Goal: Task Accomplishment & Management: Complete application form

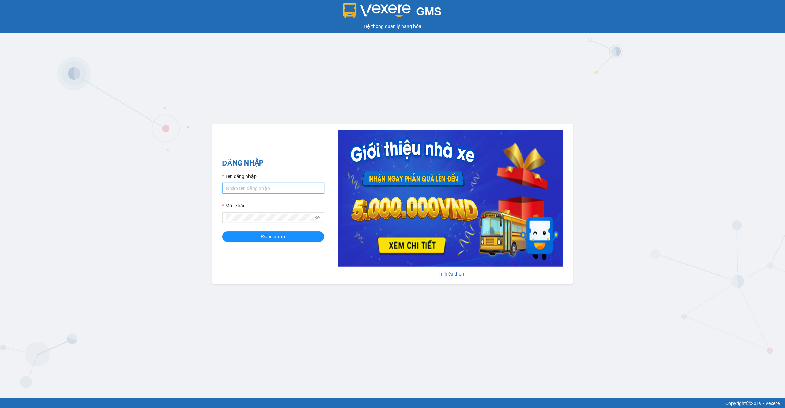
click at [264, 190] on input "Tên đăng nhập" at bounding box center [273, 188] width 102 height 11
type input "lananh.anhkhangdn"
click at [315, 219] on icon "eye-invisible" at bounding box center [317, 217] width 5 height 5
click at [278, 238] on span "Đăng nhập" at bounding box center [273, 236] width 24 height 7
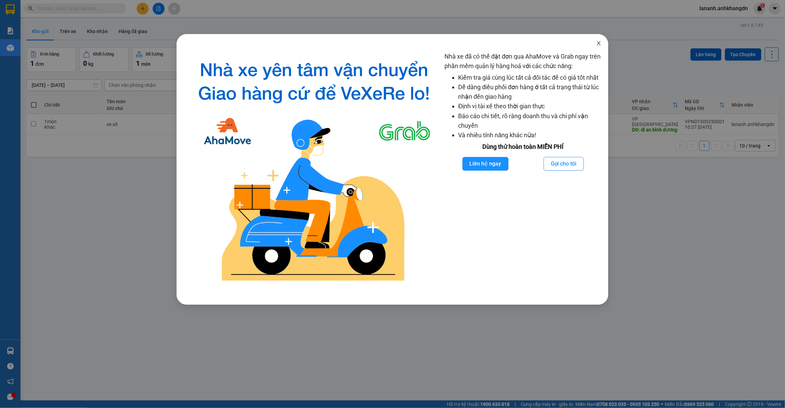
click at [600, 43] on icon "close" at bounding box center [598, 43] width 5 height 5
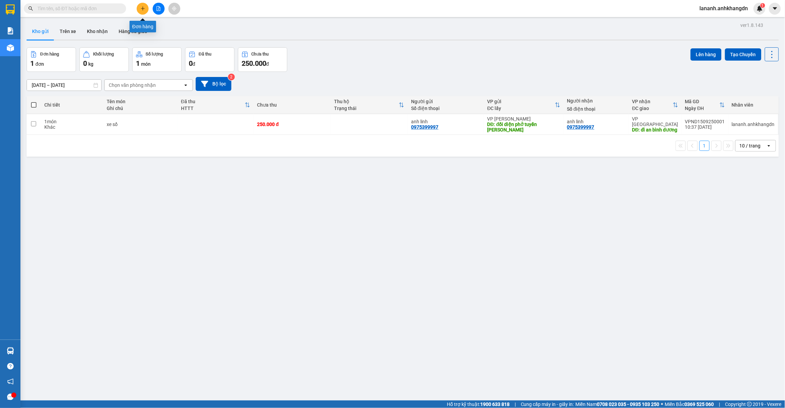
click at [140, 7] on button at bounding box center [143, 9] width 12 height 12
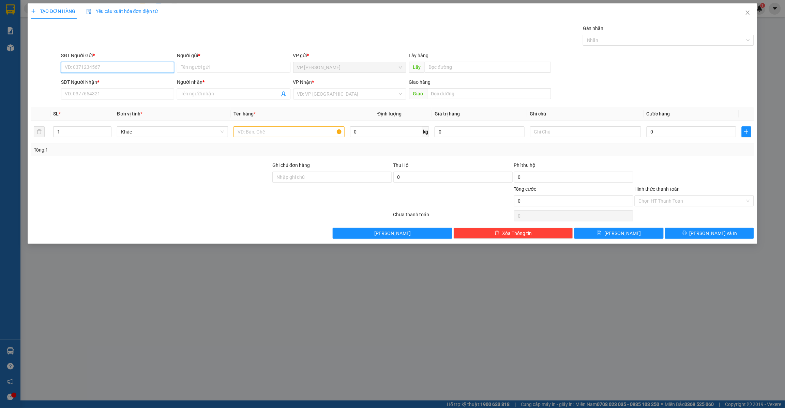
click at [153, 64] on input "SĐT Người Gửi *" at bounding box center [117, 67] width 113 height 11
drag, startPoint x: 675, startPoint y: 276, endPoint x: 667, endPoint y: 272, distance: 8.5
click at [675, 276] on div "TẠO ĐƠN HÀNG Yêu cầu xuất hóa đơn điện tử Transit Pickup Surcharge Ids Transit …" at bounding box center [392, 204] width 785 height 408
click at [147, 72] on input "SĐT Người Gửi *" at bounding box center [117, 67] width 113 height 11
type input "0343850525"
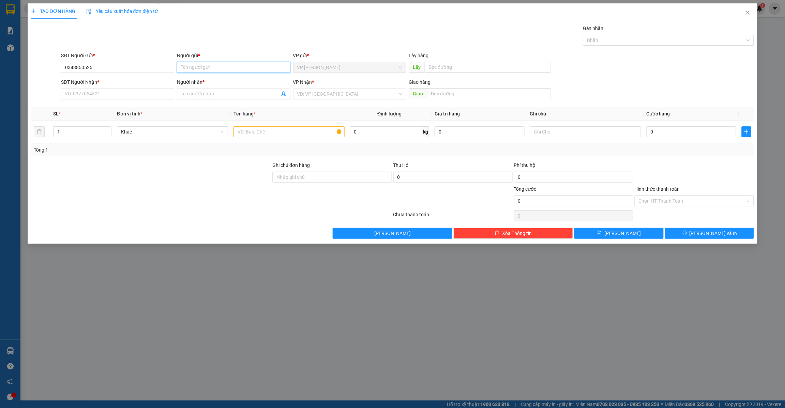
click at [256, 65] on input "Người gửi *" at bounding box center [233, 67] width 113 height 11
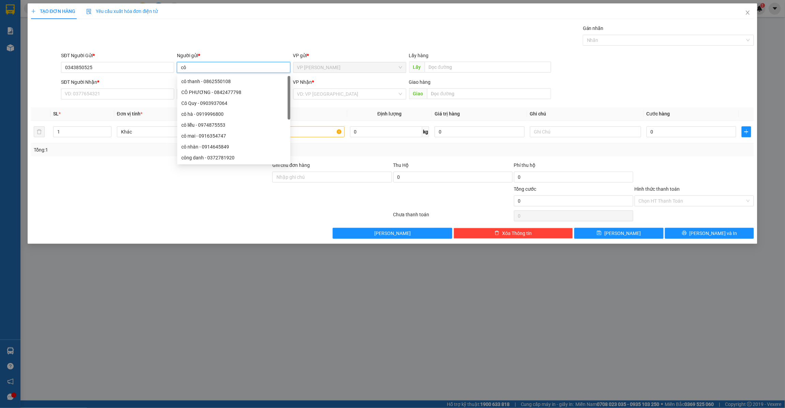
type input "c"
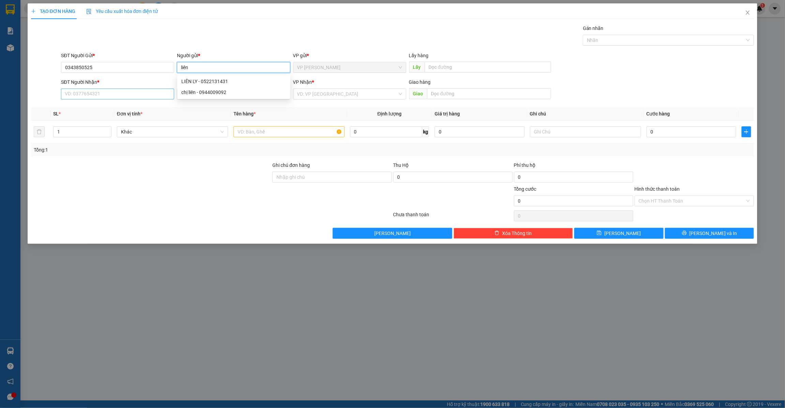
type input "liên"
click at [85, 93] on input "SĐT Người Nhận *" at bounding box center [117, 94] width 113 height 11
type input "0358302440"
click at [227, 96] on input "Người nhận *" at bounding box center [230, 93] width 98 height 7
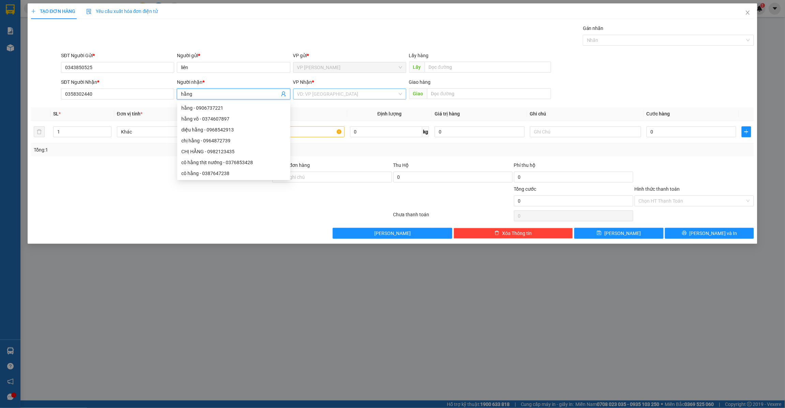
type input "hằng"
click at [360, 95] on input "search" at bounding box center [347, 94] width 100 height 10
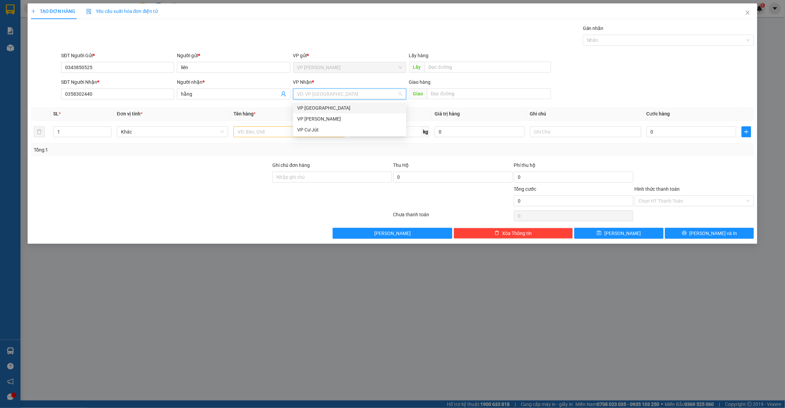
click at [346, 109] on div "VP [GEOGRAPHIC_DATA]" at bounding box center [349, 107] width 105 height 7
click at [454, 95] on input "text" at bounding box center [489, 93] width 124 height 11
type input "n"
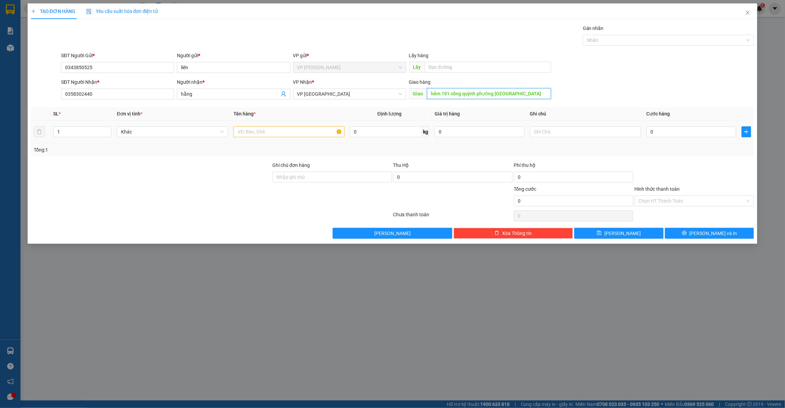
type input "hẻm 191 cống quỳnh phường [GEOGRAPHIC_DATA]"
click at [302, 135] on input "text" at bounding box center [289, 131] width 111 height 11
type input "thùng xốp đồ ăn"
click at [669, 137] on input "0" at bounding box center [692, 131] width 90 height 11
type input "4"
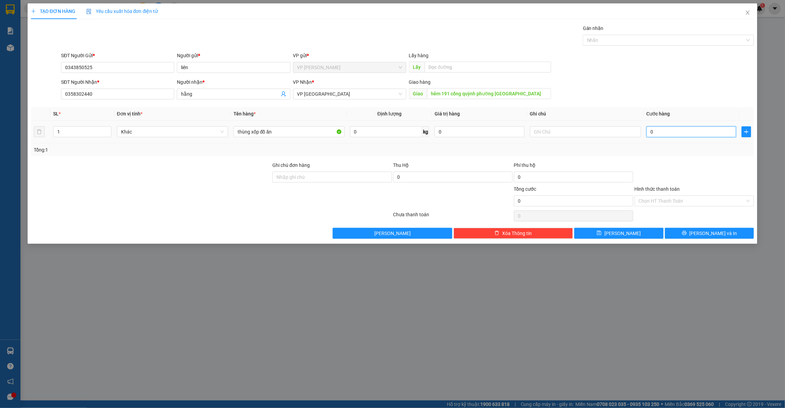
type input "4"
type input "40"
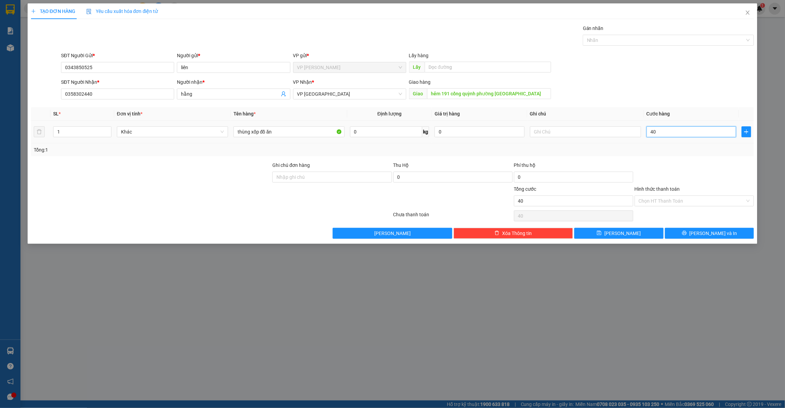
type input "400"
type input "4.000"
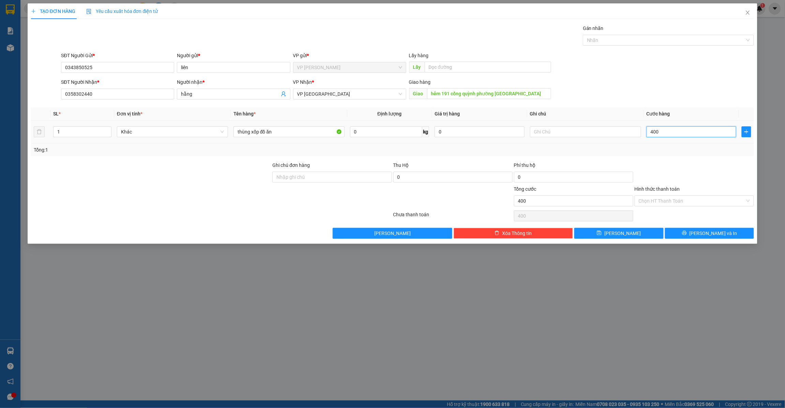
type input "4.000"
type input "40.000"
type input "4.000"
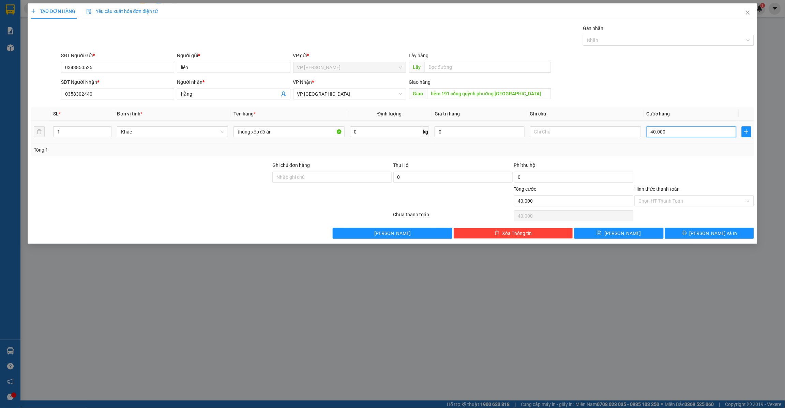
type input "4.000"
type input "400"
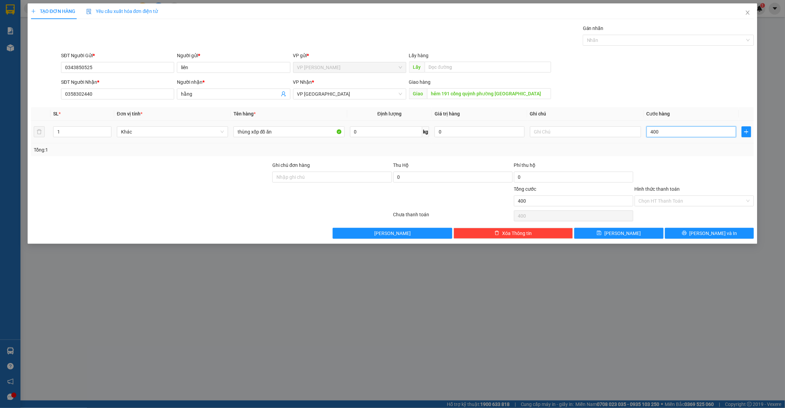
type input "40"
type input "4"
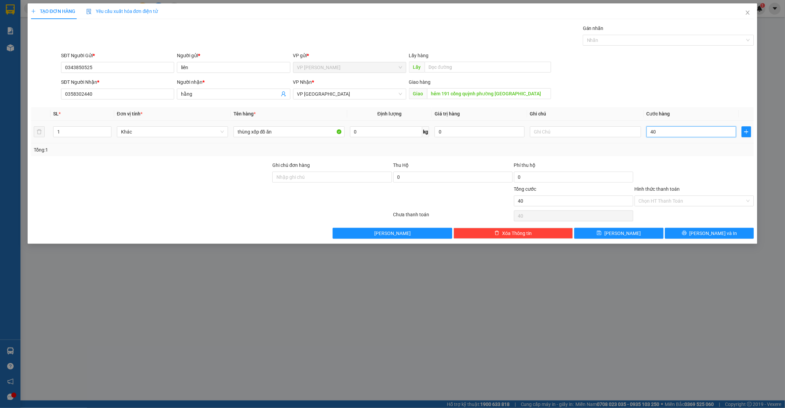
type input "4"
type input "0"
drag, startPoint x: 662, startPoint y: 135, endPoint x: 561, endPoint y: 165, distance: 104.9
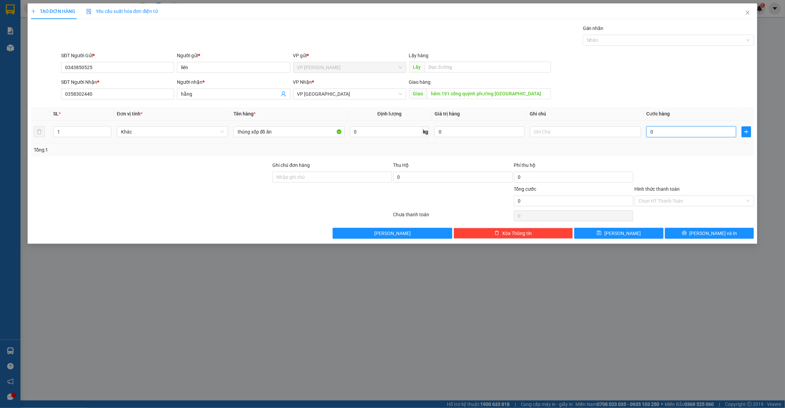
click at [566, 163] on div "Transit Pickup Surcharge Ids Transit Deliver Surcharge Ids Transit Deliver Surc…" at bounding box center [392, 132] width 723 height 214
type input "3"
type input "30"
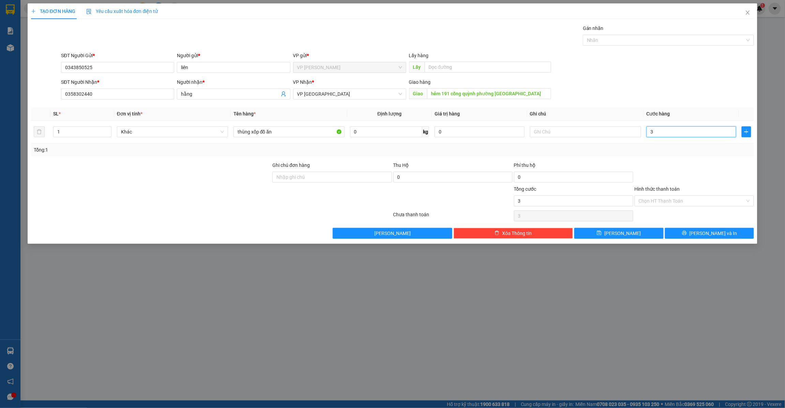
type input "30"
type input "300"
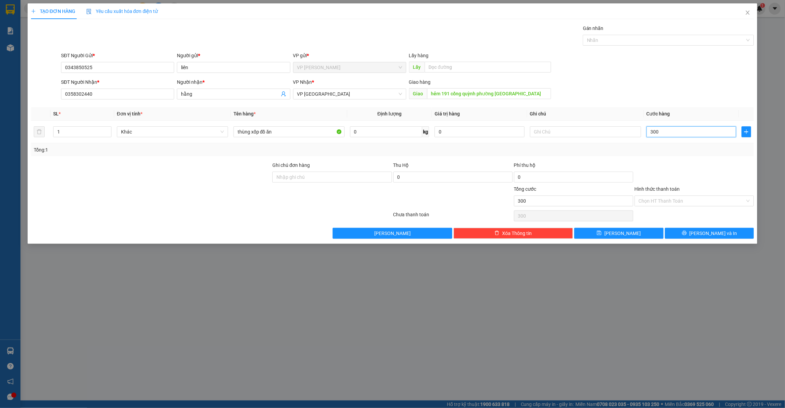
type input "3.000"
type input "30.000"
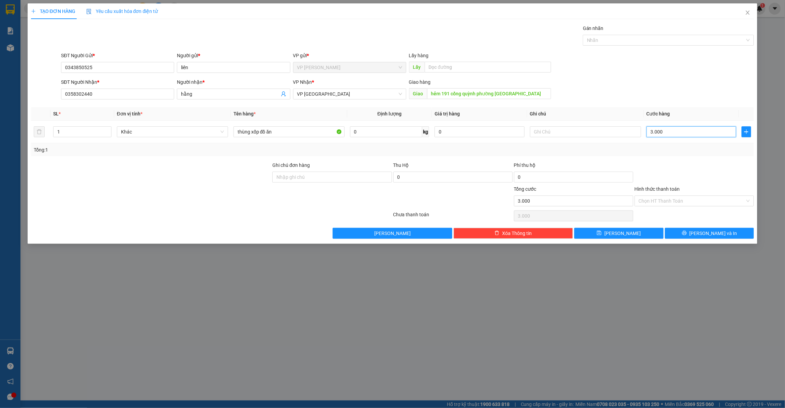
type input "30.000"
click at [649, 205] on input "Hình thức thanh toán" at bounding box center [692, 201] width 106 height 10
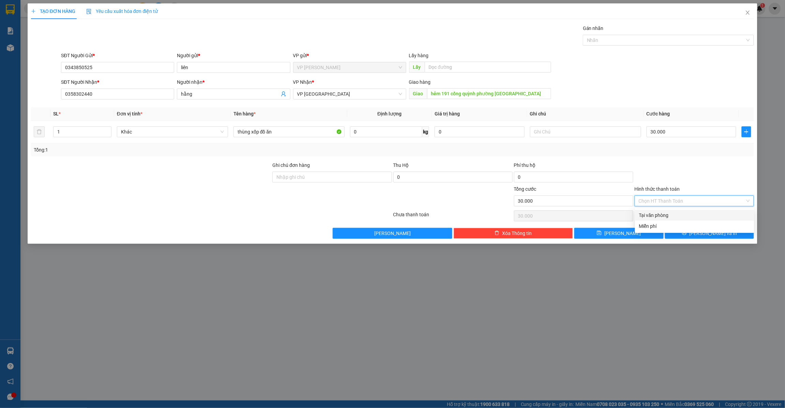
click at [648, 215] on div "Tại văn phòng" at bounding box center [694, 215] width 111 height 7
type input "0"
click at [619, 235] on span "[PERSON_NAME]" at bounding box center [622, 233] width 36 height 7
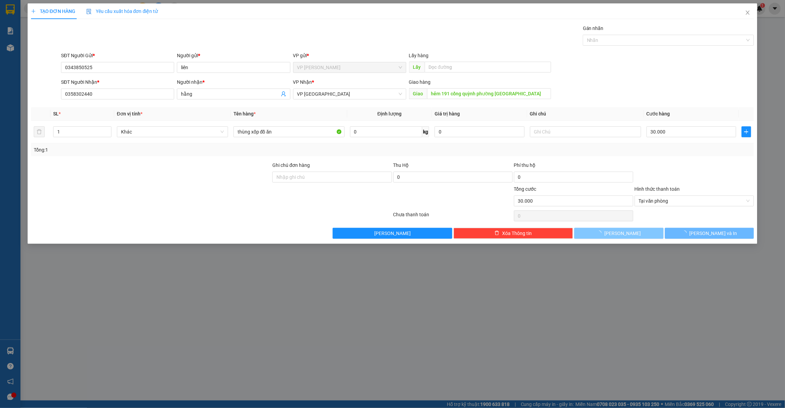
type input "0"
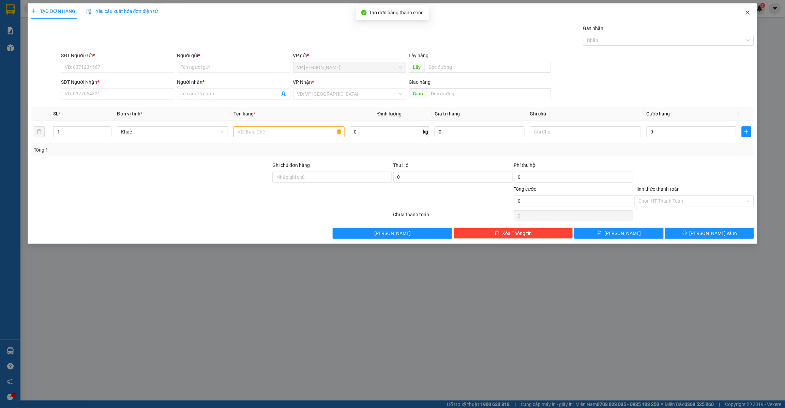
click at [748, 11] on icon "close" at bounding box center [747, 12] width 5 height 5
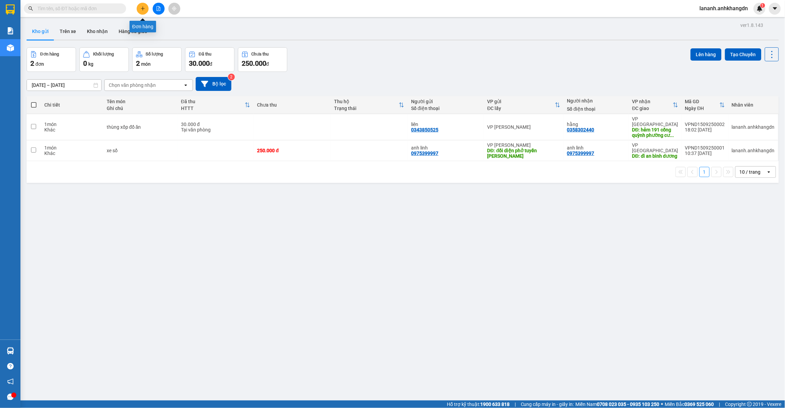
click at [141, 9] on icon "plus" at bounding box center [143, 8] width 4 height 0
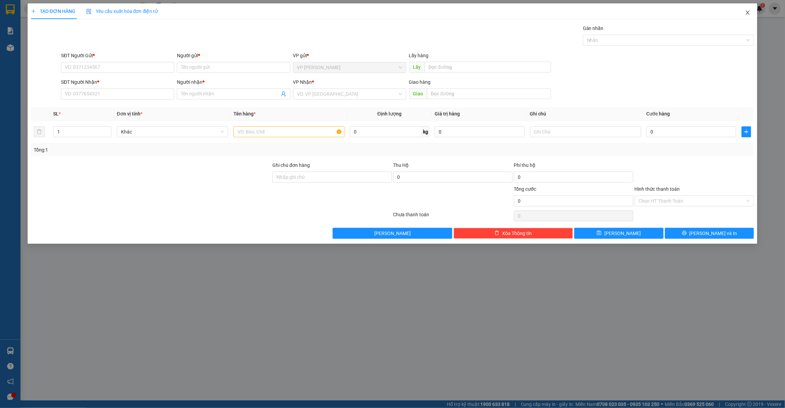
click at [748, 14] on icon "close" at bounding box center [747, 12] width 5 height 5
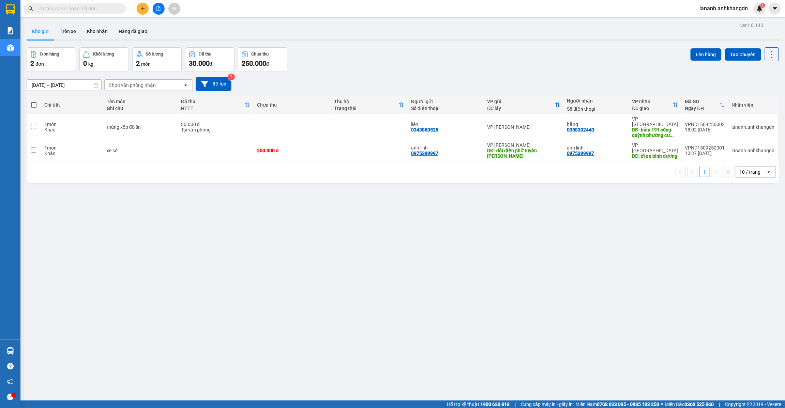
click at [149, 10] on div at bounding box center [158, 9] width 51 height 12
click at [142, 15] on div "Kết quả tìm kiếm ( 0 ) Bộ lọc No Data lananh.anhkhangdn 1" at bounding box center [392, 8] width 785 height 17
click at [145, 9] on button at bounding box center [143, 9] width 12 height 12
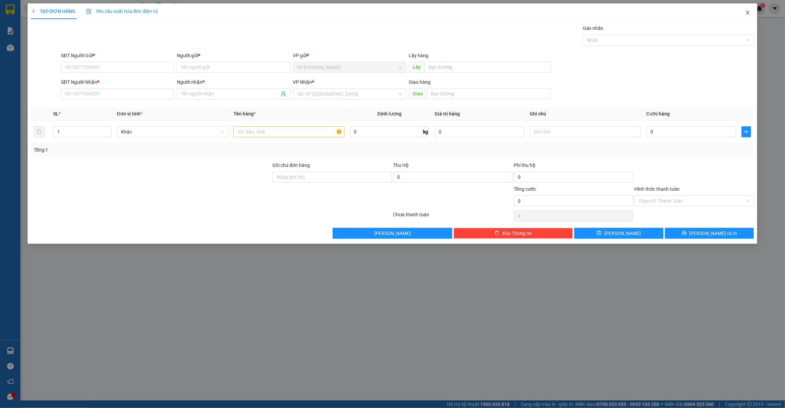
click at [750, 11] on icon "close" at bounding box center [747, 12] width 5 height 5
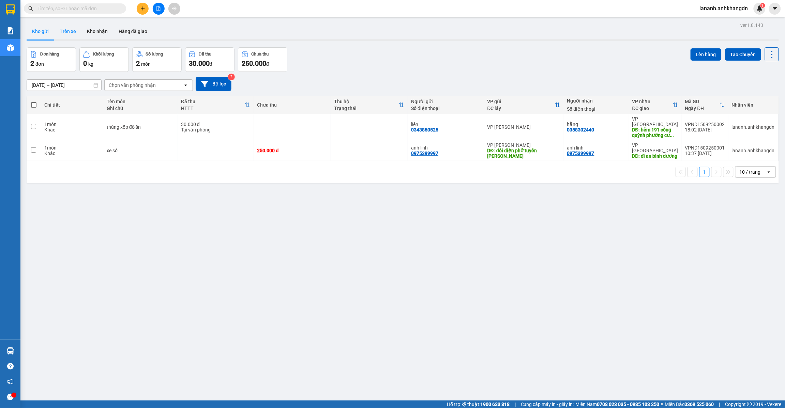
click at [67, 28] on button "Trên xe" at bounding box center [67, 31] width 27 height 16
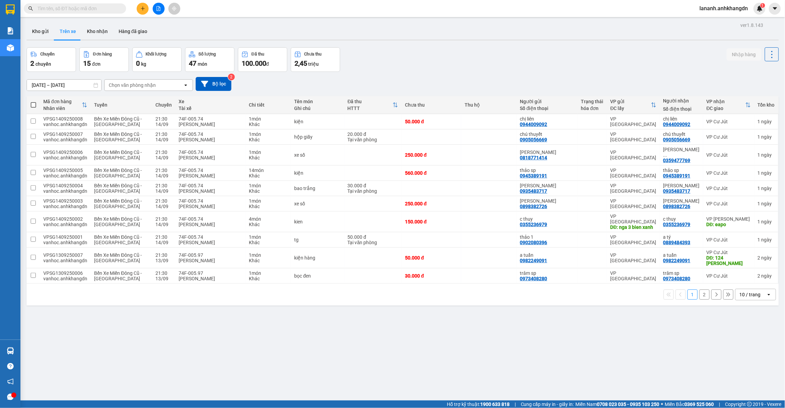
click at [700, 290] on button "2" at bounding box center [704, 295] width 10 height 10
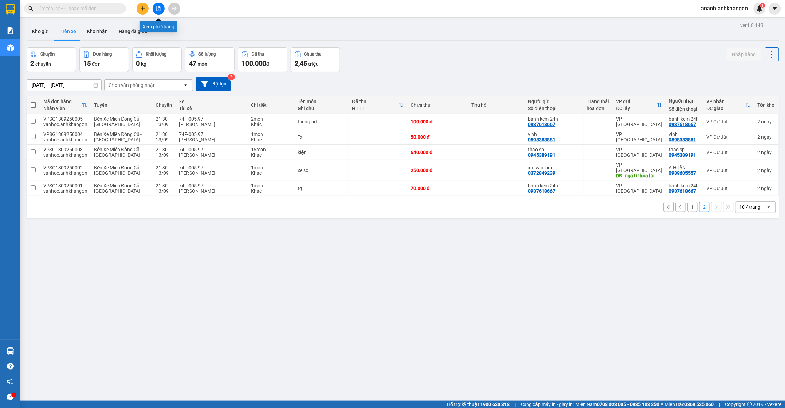
click at [159, 7] on icon "file-add" at bounding box center [159, 8] width 4 height 5
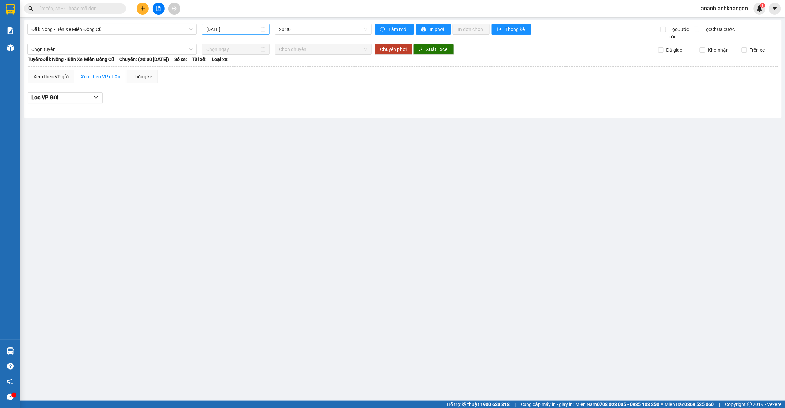
click at [213, 28] on input "[DATE]" at bounding box center [232, 29] width 53 height 7
click at [208, 91] on div "14" at bounding box center [212, 89] width 8 height 8
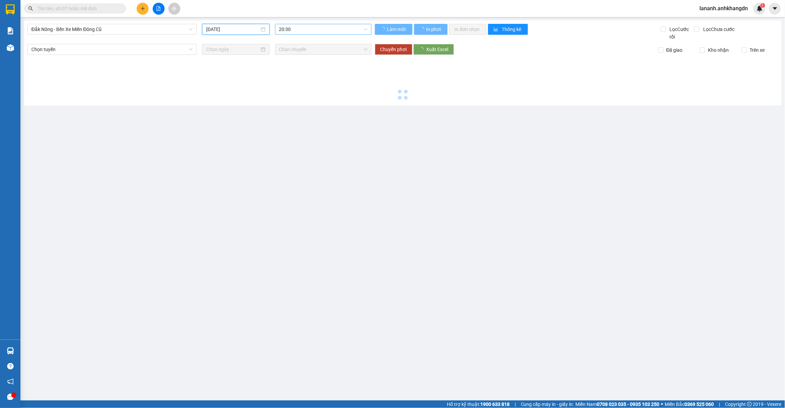
type input "[DATE]"
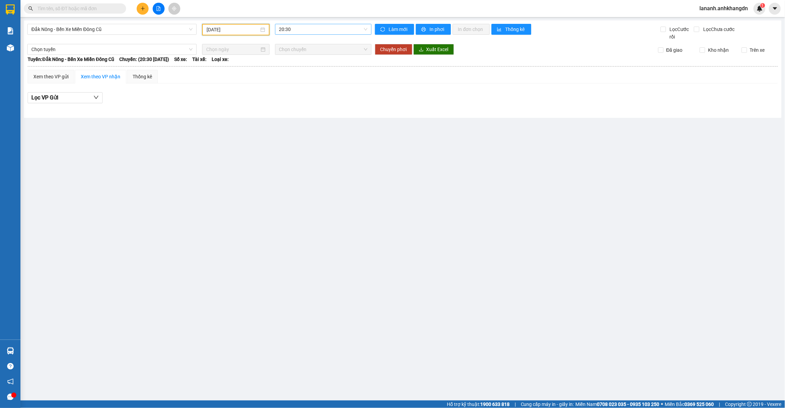
click at [295, 31] on span "20:30" at bounding box center [323, 29] width 88 height 10
click at [306, 62] on div "21:30 - 74F-005.97" at bounding box center [305, 64] width 53 height 7
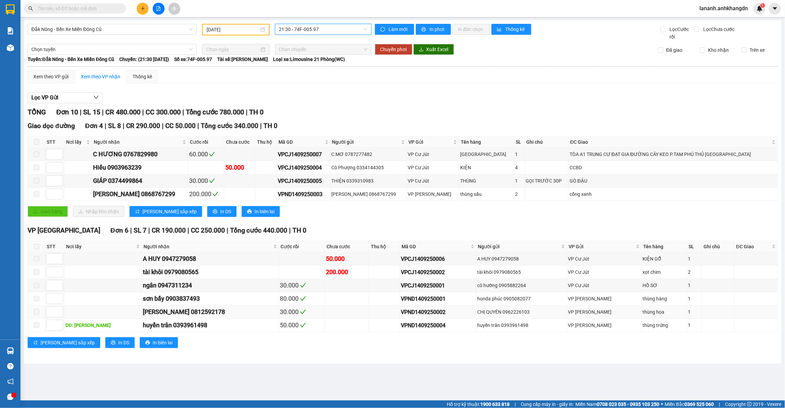
click at [369, 315] on td at bounding box center [384, 312] width 31 height 13
drag, startPoint x: 162, startPoint y: 316, endPoint x: 204, endPoint y: 317, distance: 41.3
click at [204, 317] on div "[PERSON_NAME] 0812592178" at bounding box center [210, 312] width 135 height 10
copy div "0812592178"
drag, startPoint x: 84, startPoint y: 2, endPoint x: 84, endPoint y: 10, distance: 7.5
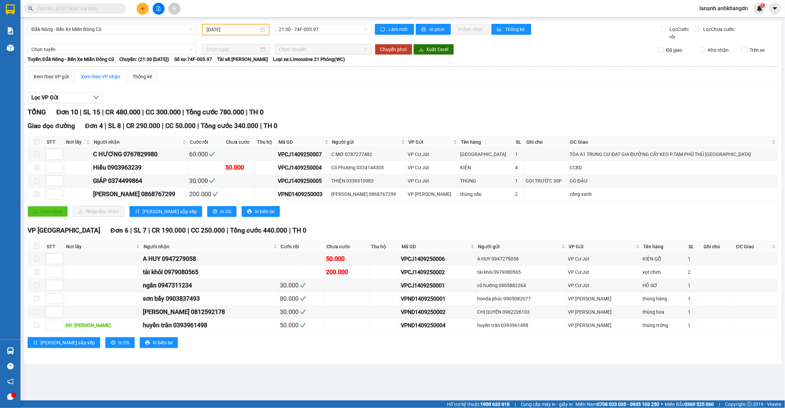
paste input "0812592178"
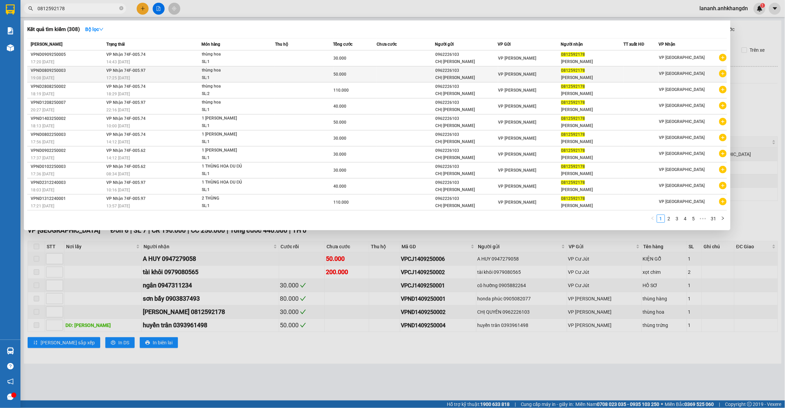
type input "0812592178"
click at [376, 67] on td "50.000" at bounding box center [355, 74] width 44 height 16
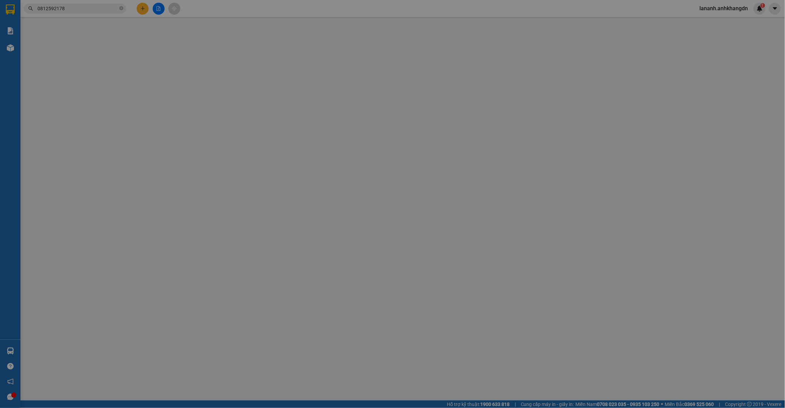
type input "0962226103"
type input "0812592178"
type input "50.000"
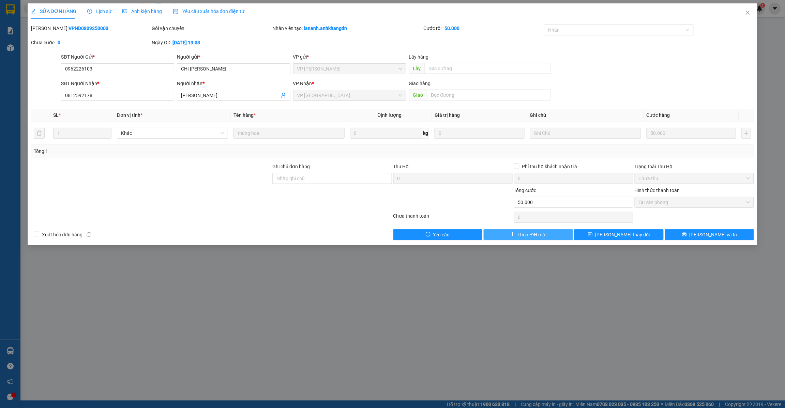
click at [520, 234] on span "Thêm ĐH mới" at bounding box center [532, 234] width 29 height 7
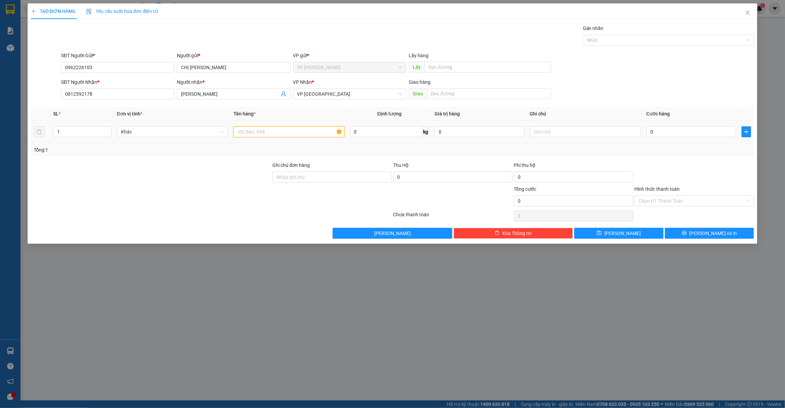
click at [270, 130] on input "text" at bounding box center [289, 131] width 111 height 11
type input "thùng hoa"
click at [655, 132] on input "0" at bounding box center [692, 131] width 90 height 11
type input "4"
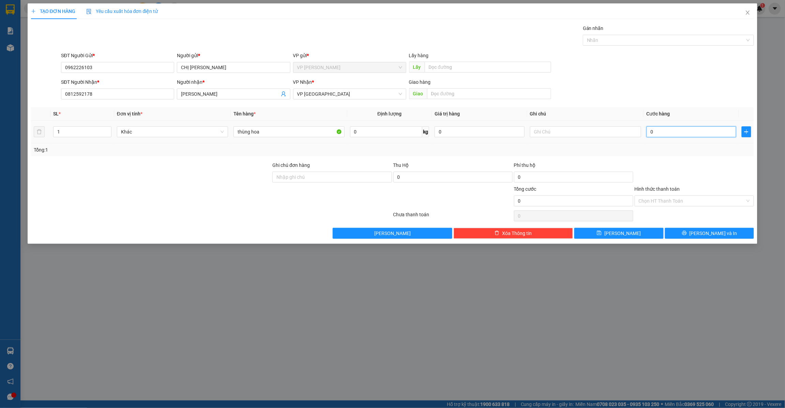
type input "4"
type input "40"
type input "400"
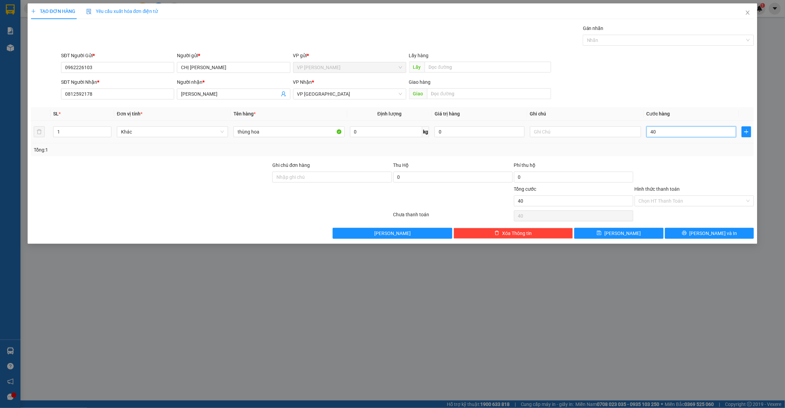
type input "400"
type input "4.000"
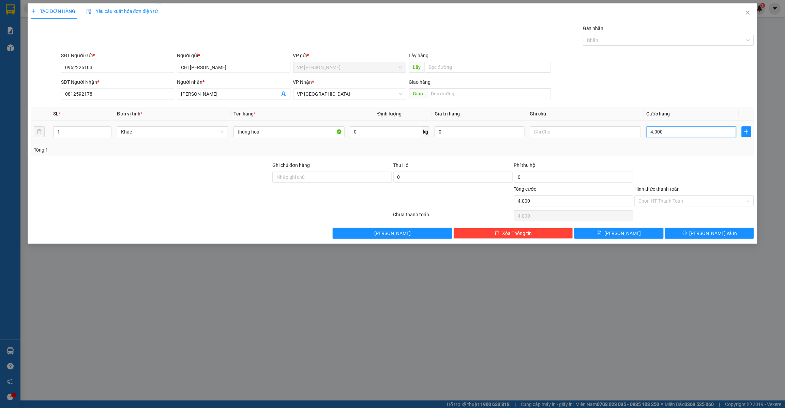
type input "40.000"
click at [657, 202] on input "Hình thức thanh toán" at bounding box center [692, 201] width 106 height 10
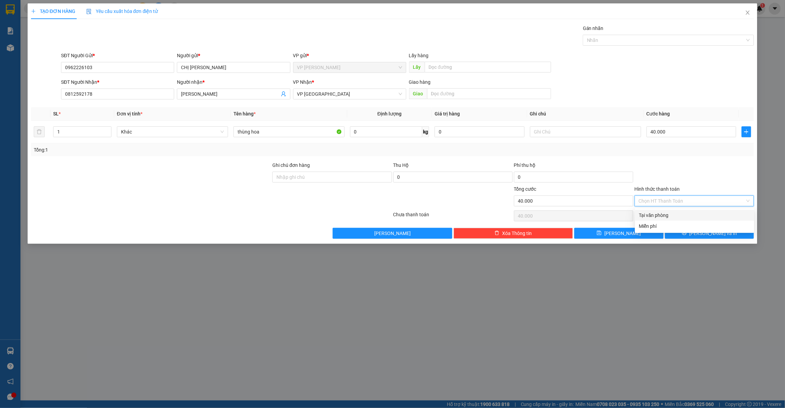
click at [658, 212] on div "Tại văn phòng" at bounding box center [694, 215] width 111 height 7
type input "0"
click at [631, 232] on button "[PERSON_NAME]" at bounding box center [618, 233] width 89 height 11
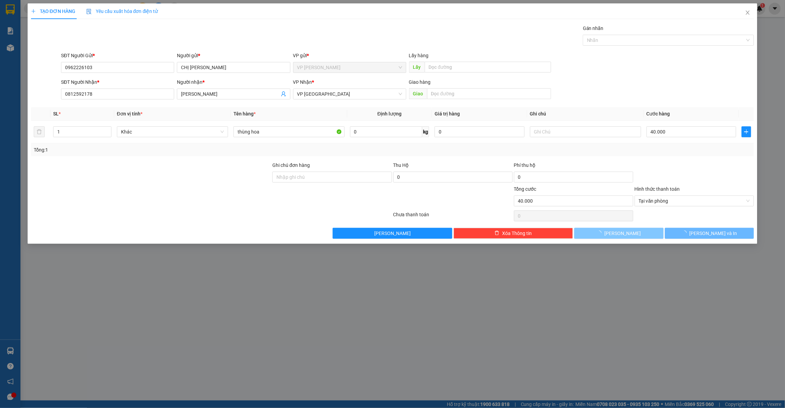
type input "0"
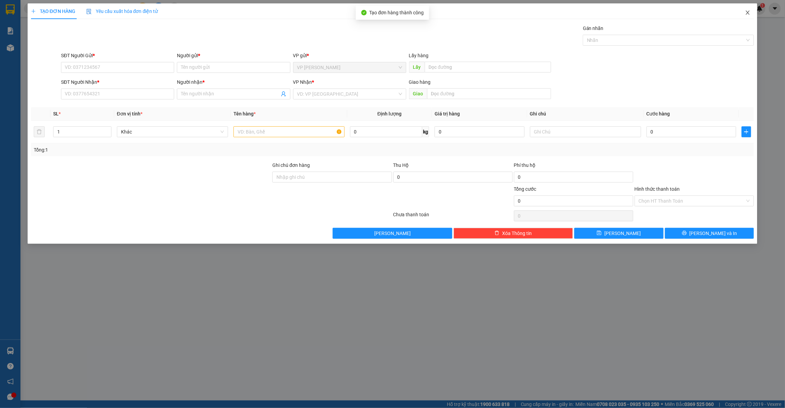
click at [747, 12] on icon "close" at bounding box center [747, 12] width 5 height 5
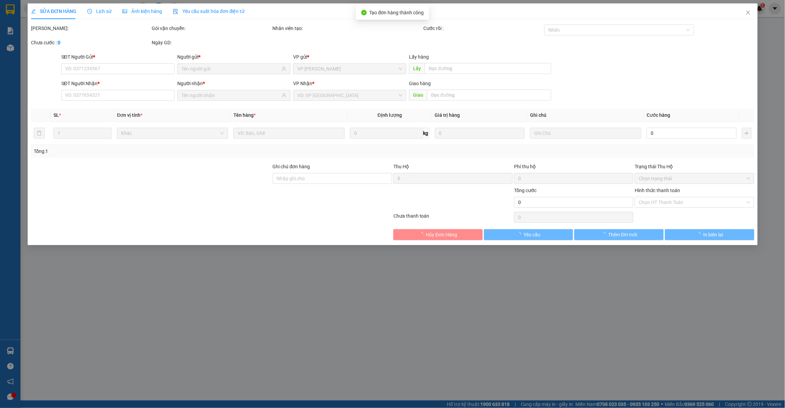
type input "0962226103"
type input "0812592178"
type input "50.000"
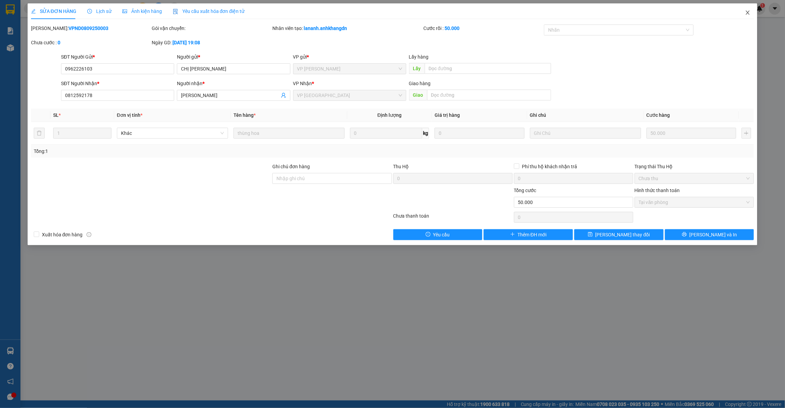
click at [747, 12] on icon "close" at bounding box center [747, 12] width 5 height 5
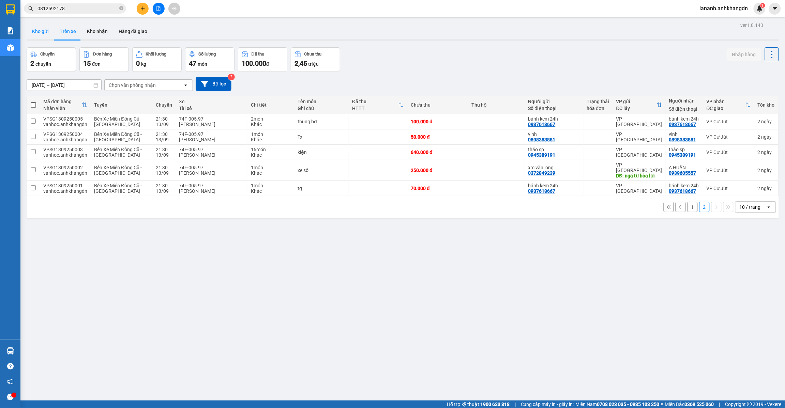
click at [42, 39] on button "Kho gửi" at bounding box center [41, 31] width 28 height 16
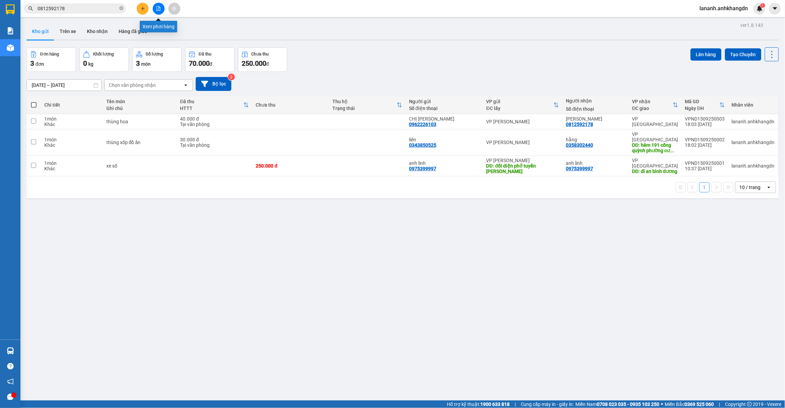
click at [154, 9] on button at bounding box center [159, 9] width 12 height 12
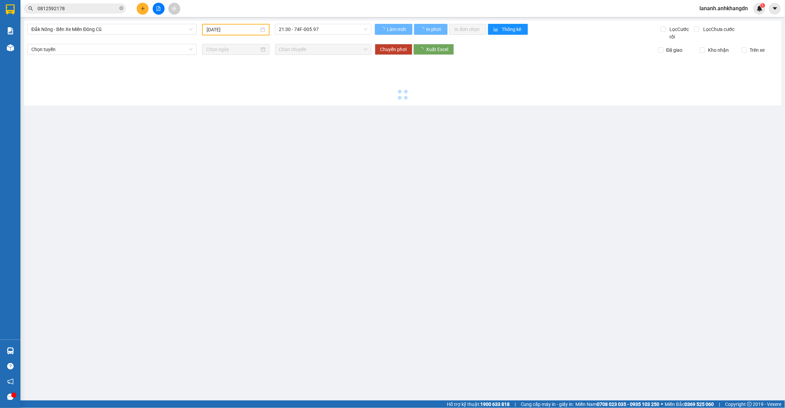
type input "[DATE]"
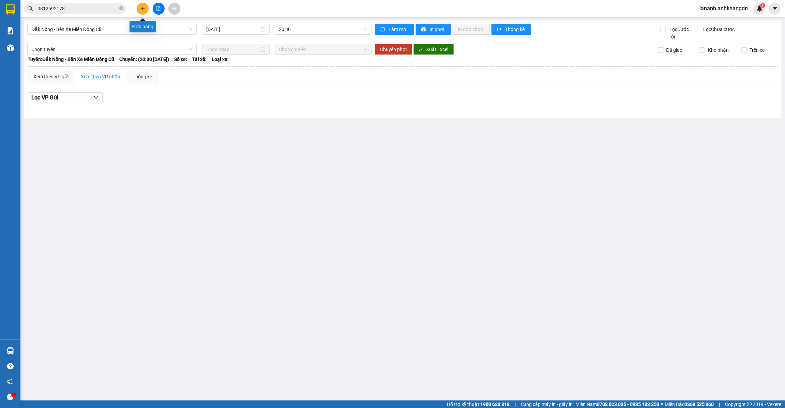
click at [143, 11] on icon "plus" at bounding box center [142, 8] width 5 height 5
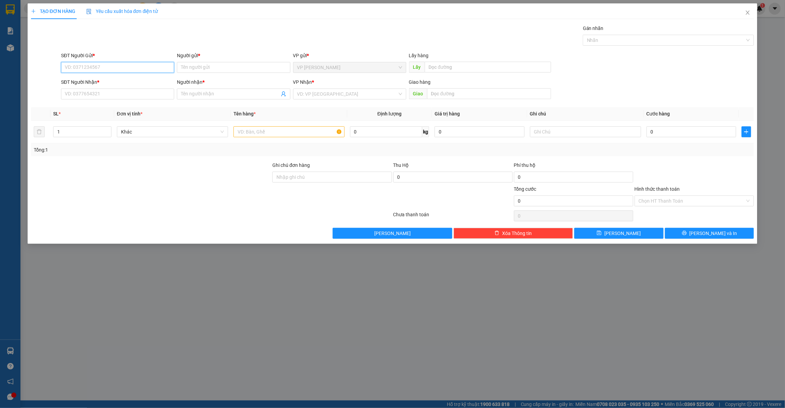
click at [149, 63] on input "SĐT Người Gửi *" at bounding box center [117, 67] width 113 height 11
click at [216, 69] on input "Người gửi *" at bounding box center [233, 67] width 113 height 11
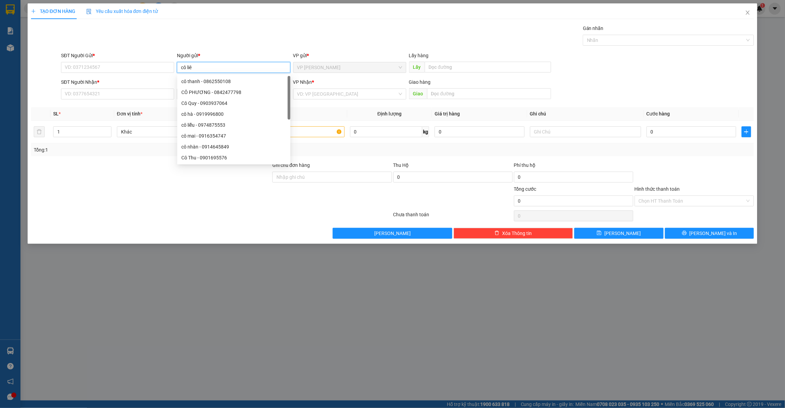
type input "cô liên"
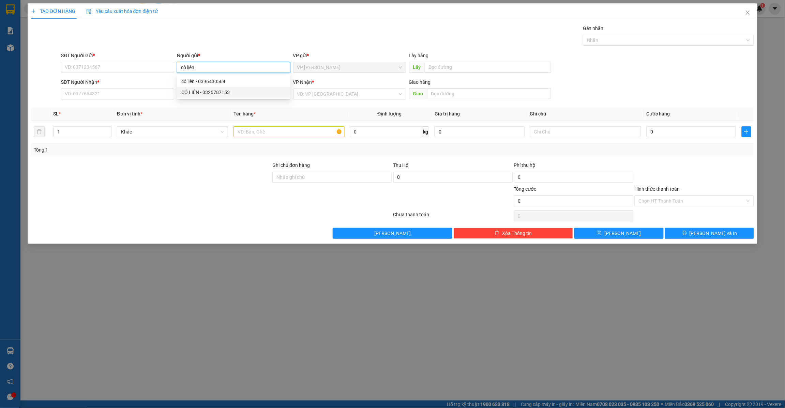
click at [214, 92] on div "CÔ LIÊN - 0326787153" at bounding box center [233, 92] width 105 height 7
type input "0326787153"
type input "CÔ LIÊN"
click at [213, 94] on input "Người nhận *" at bounding box center [230, 93] width 98 height 7
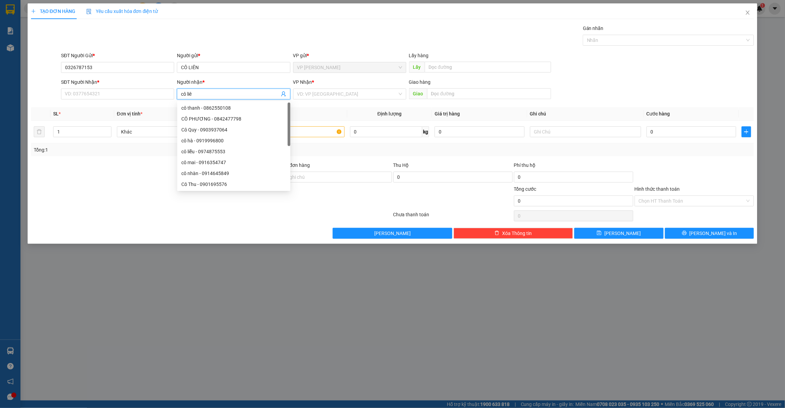
type input "cô liên"
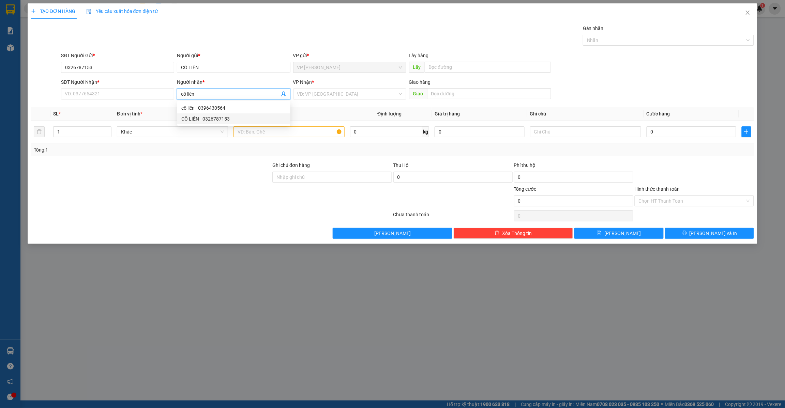
drag, startPoint x: 226, startPoint y: 120, endPoint x: 234, endPoint y: 111, distance: 11.8
click at [227, 119] on div "CÔ LIÊN - 0326787153" at bounding box center [233, 118] width 105 height 7
type input "0326787153"
type input "CÔ LIÊN"
click at [305, 95] on input "search" at bounding box center [347, 94] width 100 height 10
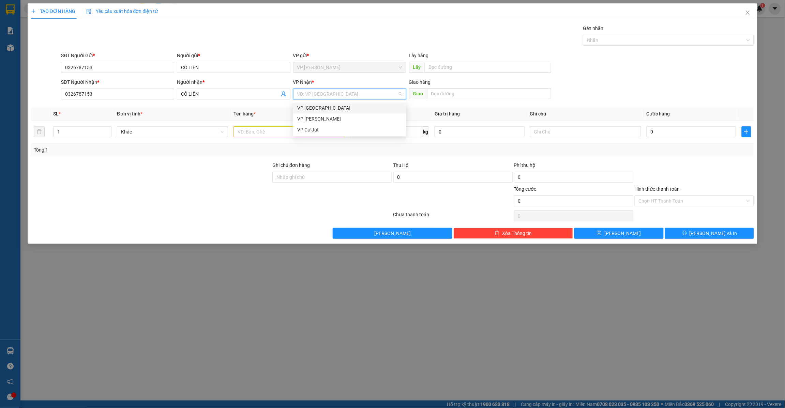
drag, startPoint x: 309, startPoint y: 109, endPoint x: 326, endPoint y: 101, distance: 18.9
click at [316, 104] on div "VP [GEOGRAPHIC_DATA]" at bounding box center [349, 107] width 105 height 7
click at [451, 71] on input "text" at bounding box center [488, 67] width 126 height 11
type input "cx 42"
click at [330, 134] on input "text" at bounding box center [289, 131] width 111 height 11
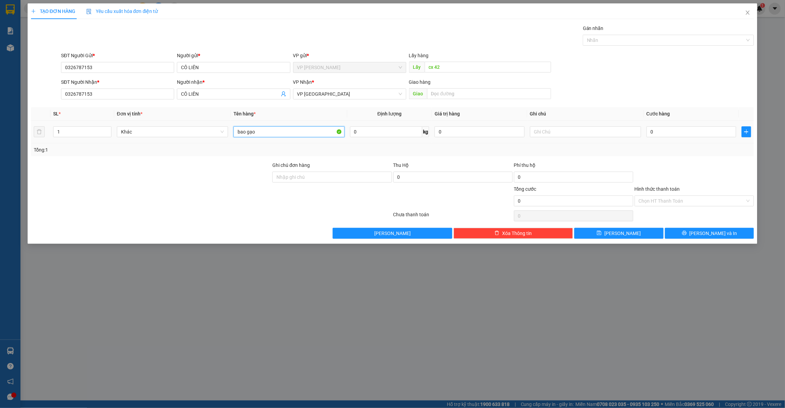
drag, startPoint x: 330, startPoint y: 134, endPoint x: 311, endPoint y: 159, distance: 31.4
type input "bao gạo"
drag, startPoint x: 311, startPoint y: 159, endPoint x: 660, endPoint y: 135, distance: 349.9
click at [660, 135] on input "0" at bounding box center [692, 131] width 90 height 11
type input "5"
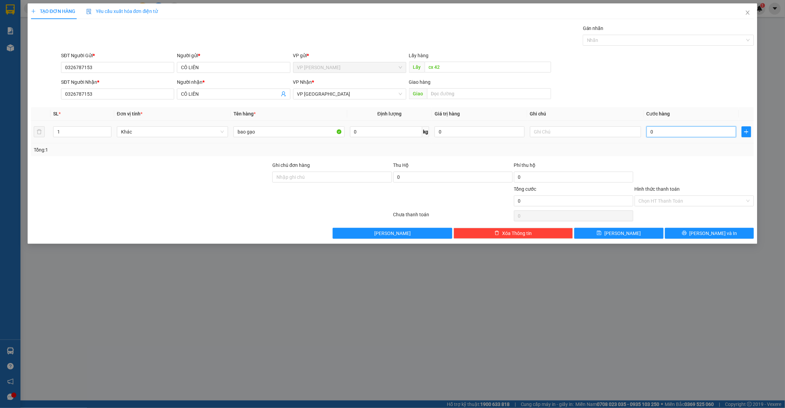
type input "5"
type input "50"
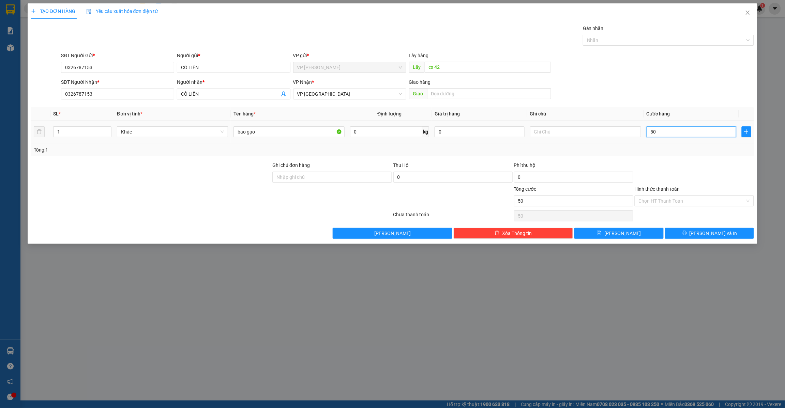
type input "500"
type input "5.000"
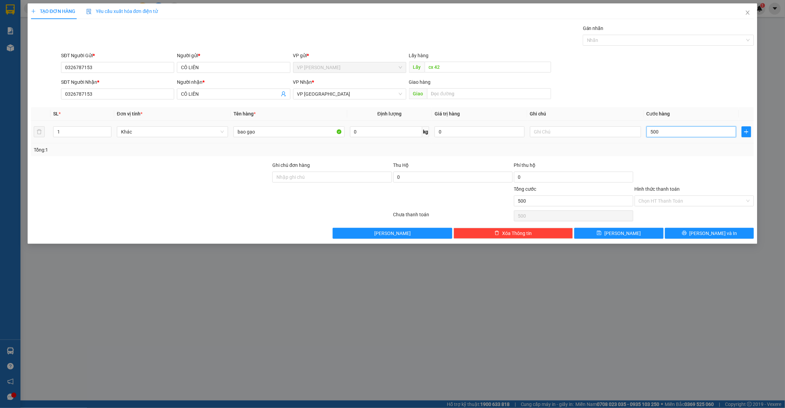
type input "5.000"
type input "50.000"
type input "500.000"
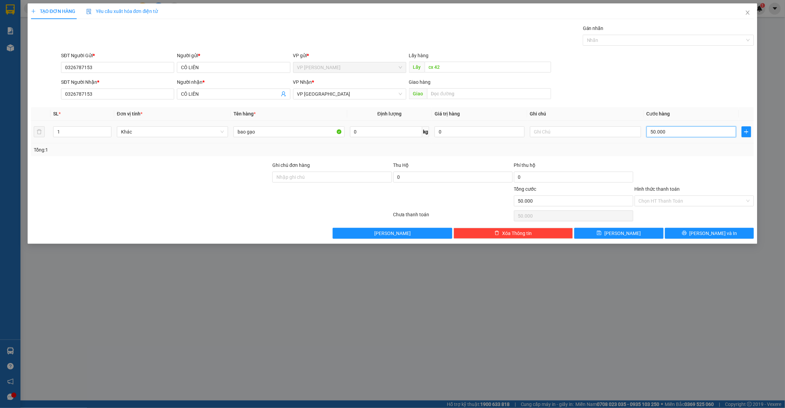
type input "500.000"
type input "50.000"
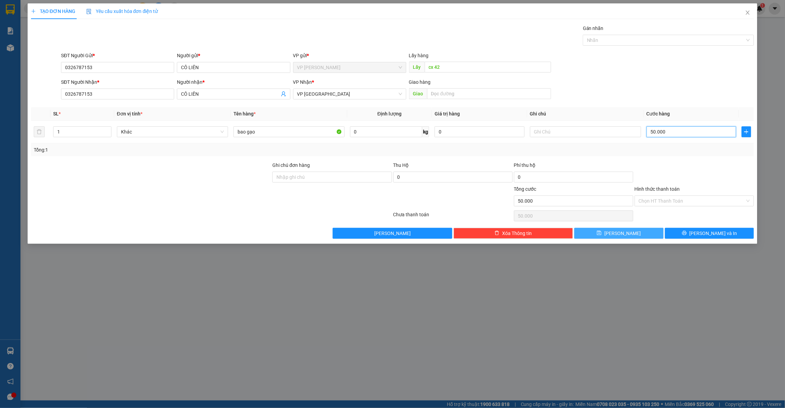
type input "50.000"
click at [621, 235] on span "[PERSON_NAME]" at bounding box center [622, 233] width 36 height 7
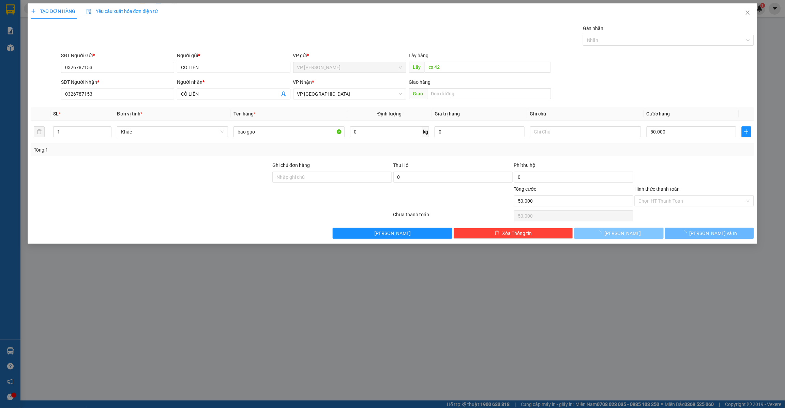
type input "0"
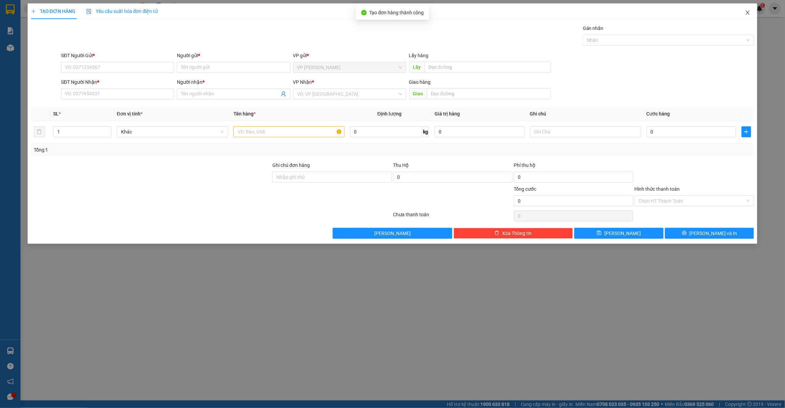
click at [748, 14] on icon "close" at bounding box center [747, 12] width 5 height 5
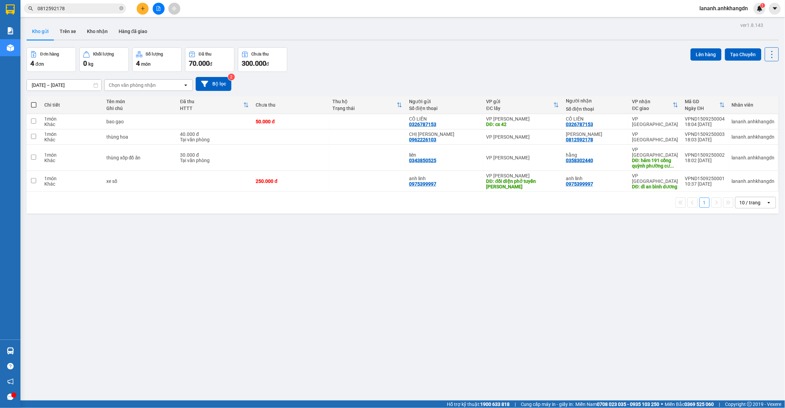
click at [34, 108] on span at bounding box center [33, 104] width 5 height 5
click at [34, 102] on input "checkbox" at bounding box center [34, 102] width 0 height 0
checkbox input "true"
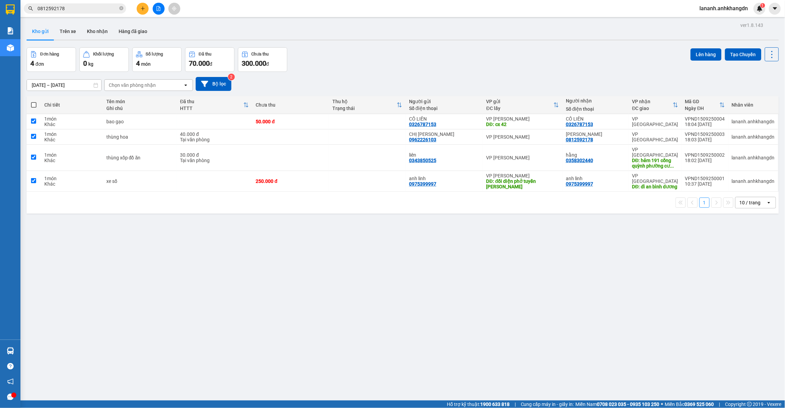
checkbox input "true"
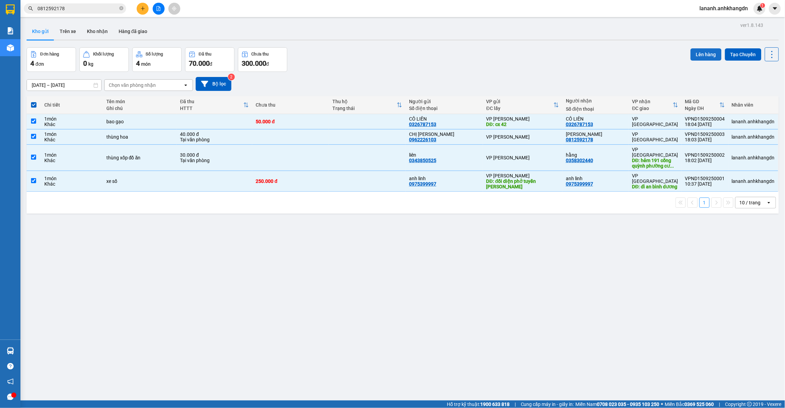
drag, startPoint x: 704, startPoint y: 56, endPoint x: 700, endPoint y: 55, distance: 4.5
click at [702, 55] on button "Lên hàng" at bounding box center [706, 54] width 31 height 12
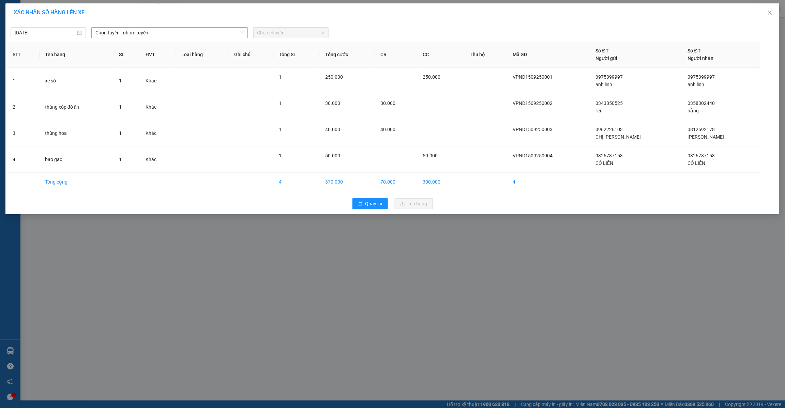
click at [151, 34] on span "Chọn tuyến - nhóm tuyến" at bounding box center [169, 33] width 148 height 10
drag, startPoint x: 152, startPoint y: 69, endPoint x: 166, endPoint y: 61, distance: 15.6
click at [152, 69] on li "Đắk Nông - Bến Xe Miền Đông Cũ" at bounding box center [169, 68] width 157 height 11
click at [276, 29] on span "Chọn chuyến" at bounding box center [290, 33] width 67 height 10
drag, startPoint x: 279, startPoint y: 67, endPoint x: 363, endPoint y: 139, distance: 111.0
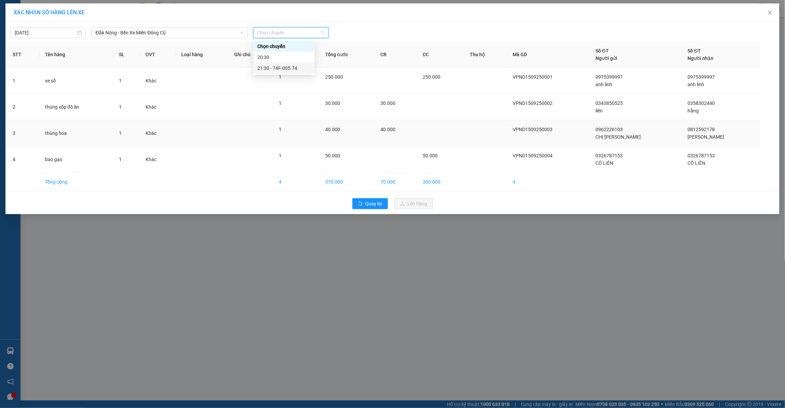
click at [287, 76] on body "Kết quả tìm kiếm ( 308 ) Bộ lọc Mã ĐH Trạng thái Món hàng Thu hộ Tổng cước Chưa…" at bounding box center [392, 204] width 785 height 408
click at [299, 70] on div "21:30 - 74F-005.74" at bounding box center [283, 67] width 53 height 7
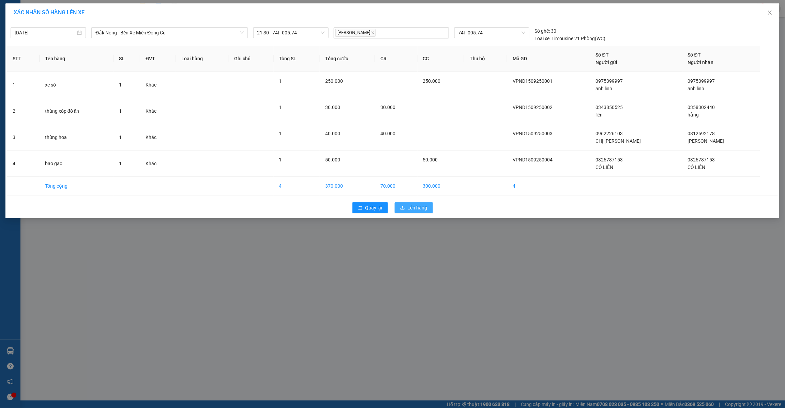
click at [409, 205] on span "Lên hàng" at bounding box center [418, 207] width 20 height 7
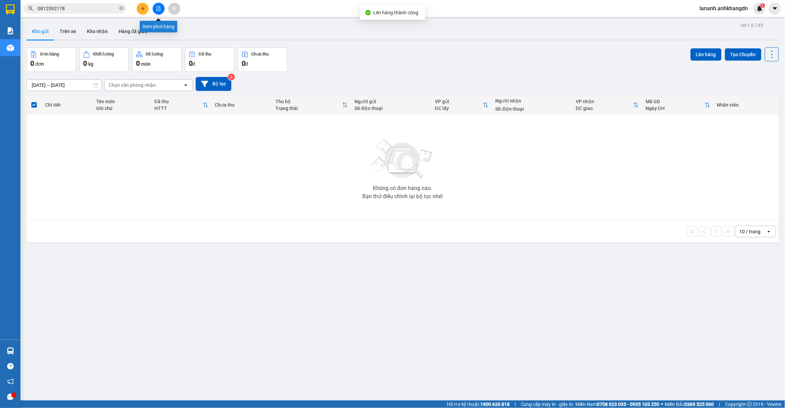
click at [157, 4] on button at bounding box center [159, 9] width 12 height 12
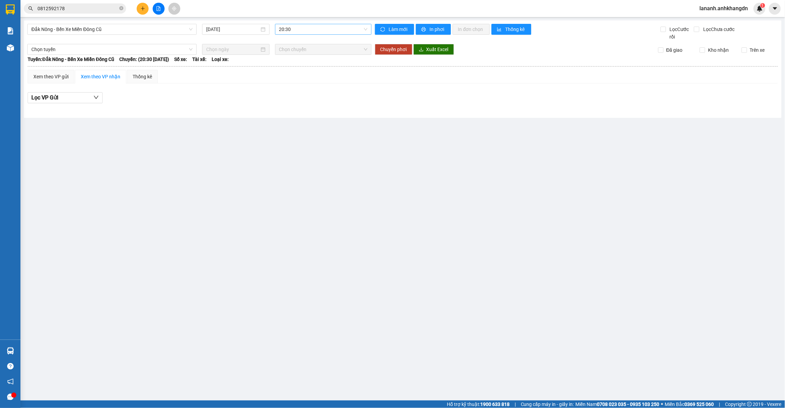
click at [288, 28] on span "20:30" at bounding box center [323, 29] width 88 height 10
drag, startPoint x: 297, startPoint y: 67, endPoint x: 364, endPoint y: 33, distance: 75.2
click at [299, 64] on div "21:30 - 74F-005.74" at bounding box center [305, 64] width 53 height 7
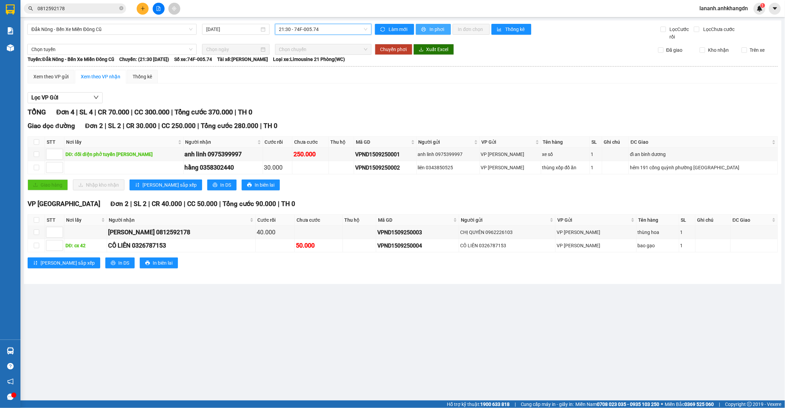
click at [432, 28] on span "In phơi" at bounding box center [438, 29] width 16 height 7
click at [144, 7] on icon "plus" at bounding box center [142, 8] width 5 height 5
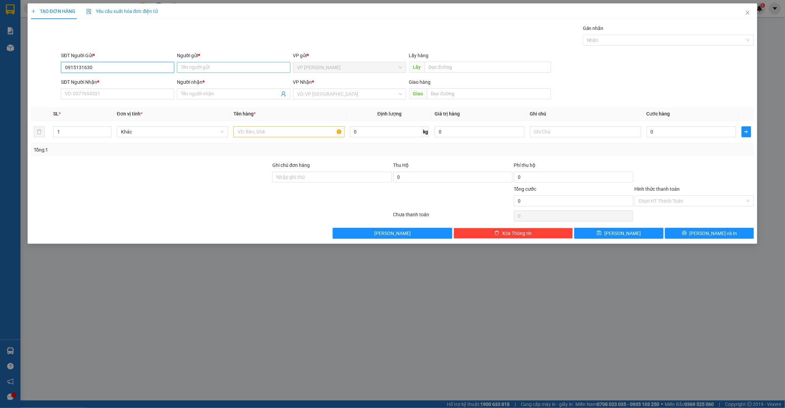
type input "0915131630"
click at [227, 67] on input "Người gửi *" at bounding box center [233, 67] width 113 height 11
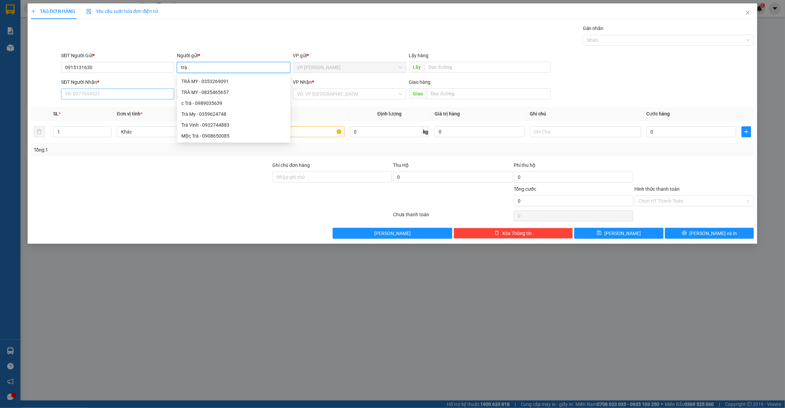
type input "trà"
click at [99, 92] on input "SĐT Người Nhận *" at bounding box center [117, 94] width 113 height 11
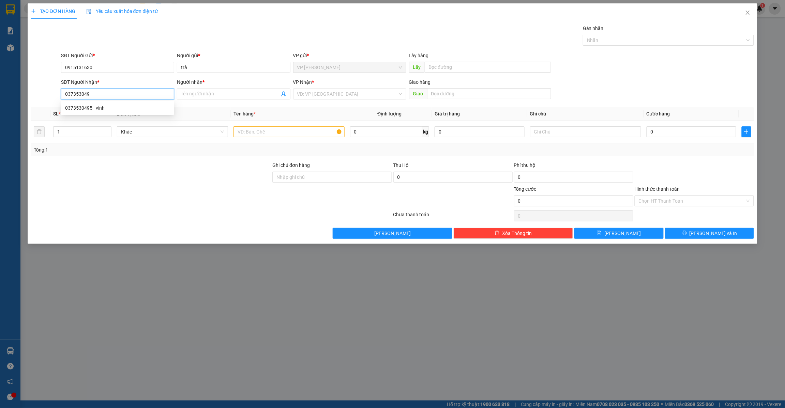
type input "0373530495"
click at [103, 111] on div "0373530495 - vinh" at bounding box center [117, 107] width 105 height 7
type input "vinh"
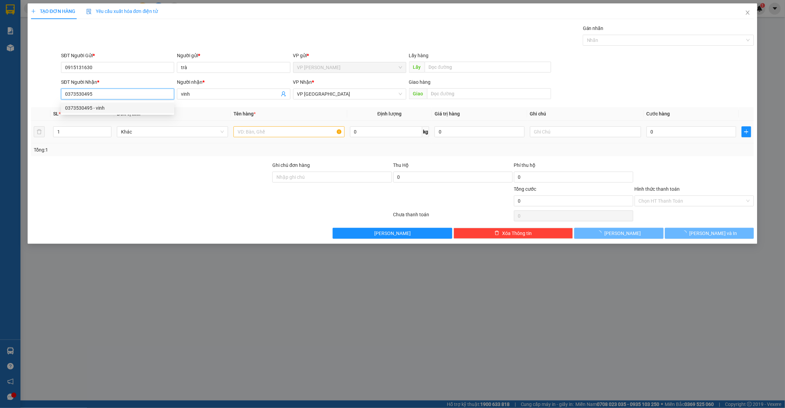
type input "20.000"
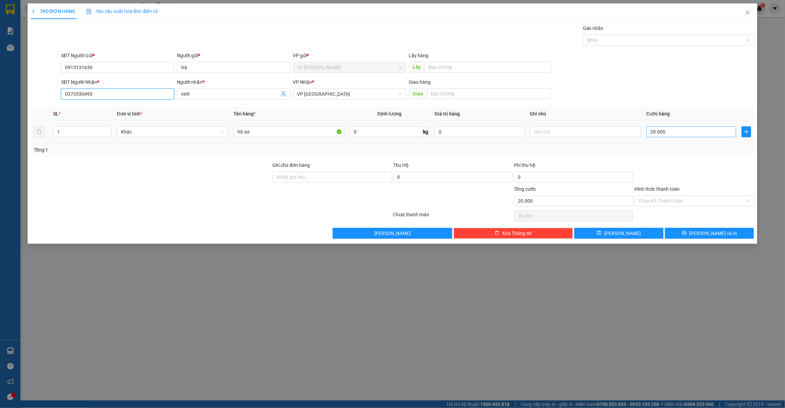
type input "0373530495"
click at [669, 132] on input "20.000" at bounding box center [692, 131] width 90 height 11
type input "3"
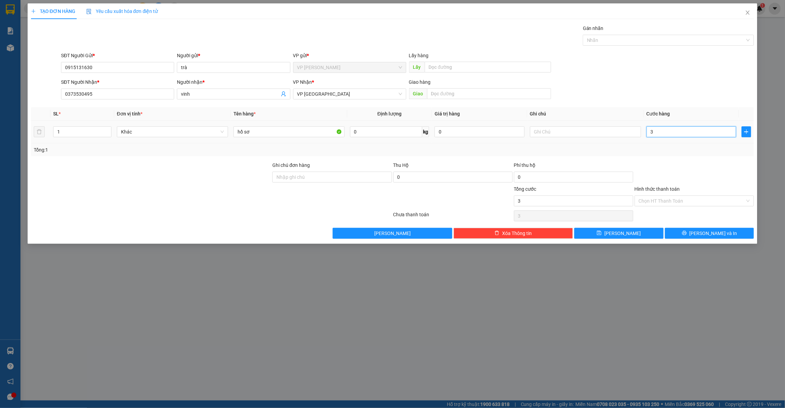
type input "30"
type input "300"
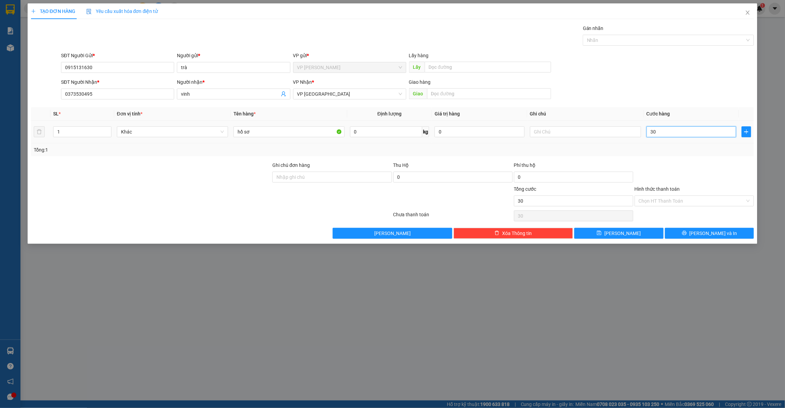
type input "300"
type input "3.000"
type input "30.000"
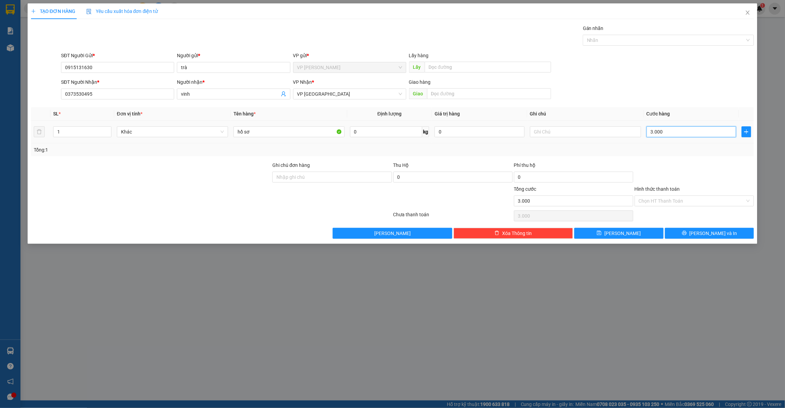
type input "30.000"
click at [655, 200] on input "Hình thức thanh toán" at bounding box center [692, 201] width 106 height 10
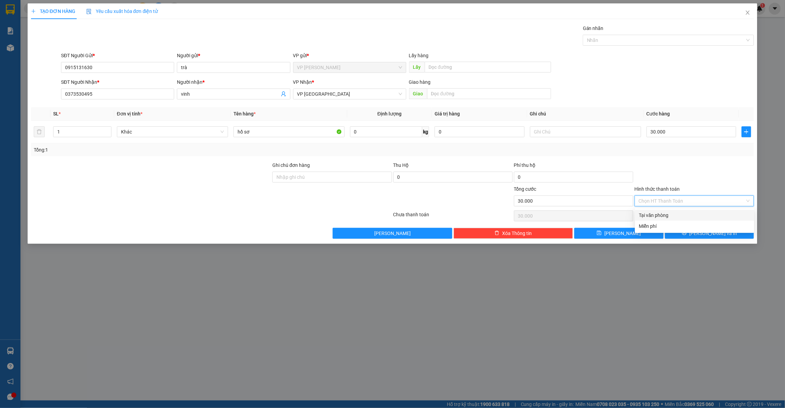
click at [649, 212] on div "Tại văn phòng" at bounding box center [694, 215] width 111 height 7
type input "0"
click at [636, 234] on button "[PERSON_NAME]" at bounding box center [618, 233] width 89 height 11
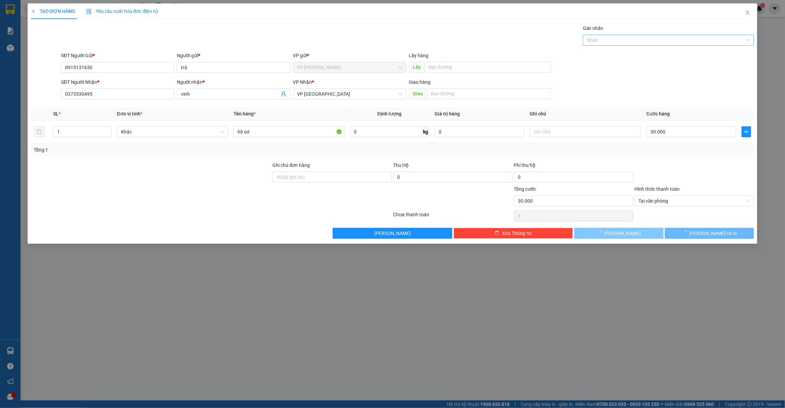
type input "0"
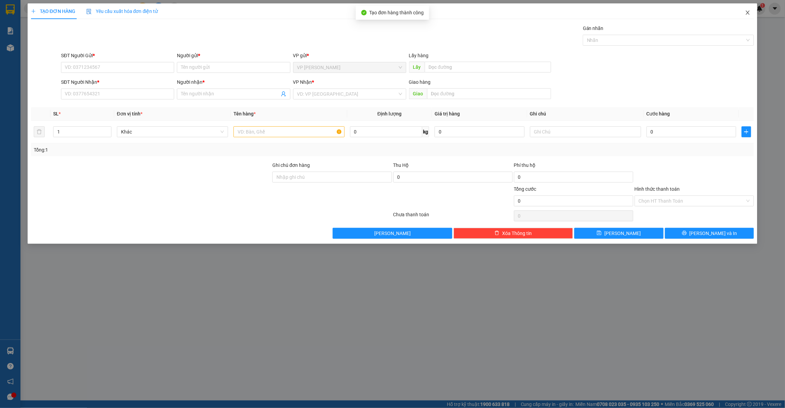
click at [749, 15] on icon "close" at bounding box center [747, 12] width 5 height 5
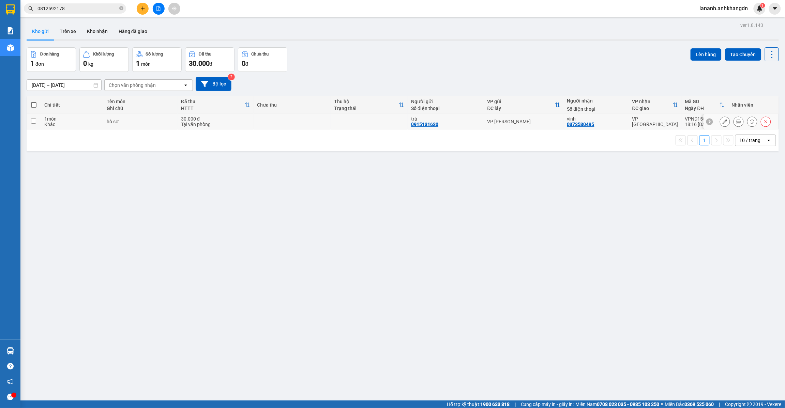
click at [38, 120] on td at bounding box center [34, 121] width 14 height 15
checkbox input "true"
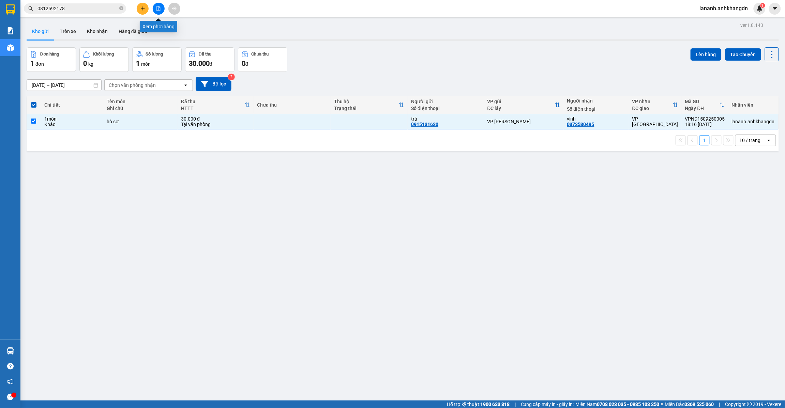
click at [160, 10] on icon "file-add" at bounding box center [159, 8] width 4 height 5
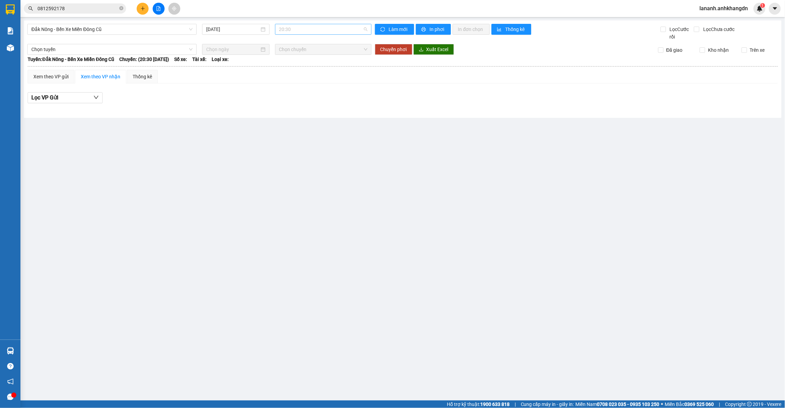
click at [304, 32] on span "20:30" at bounding box center [323, 29] width 88 height 10
click at [317, 65] on div "21:30 - 74F-005.74" at bounding box center [305, 64] width 53 height 7
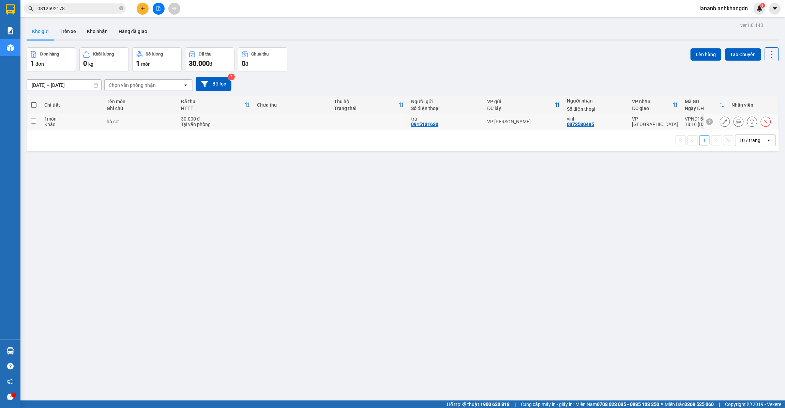
click at [56, 122] on div "Khác" at bounding box center [72, 124] width 56 height 5
checkbox input "true"
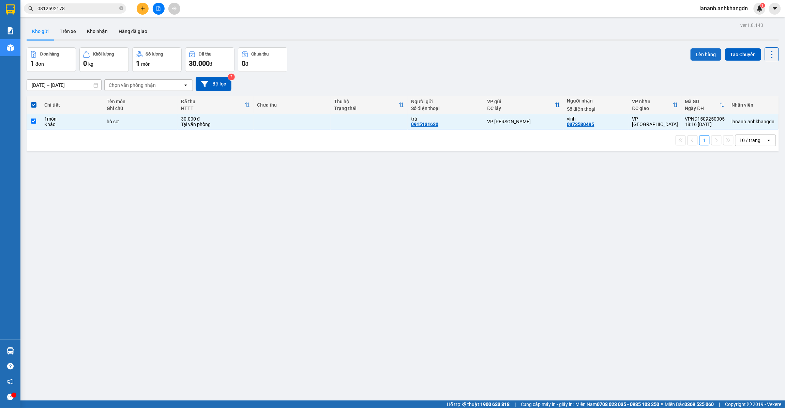
click at [699, 50] on button "Lên hàng" at bounding box center [706, 54] width 31 height 12
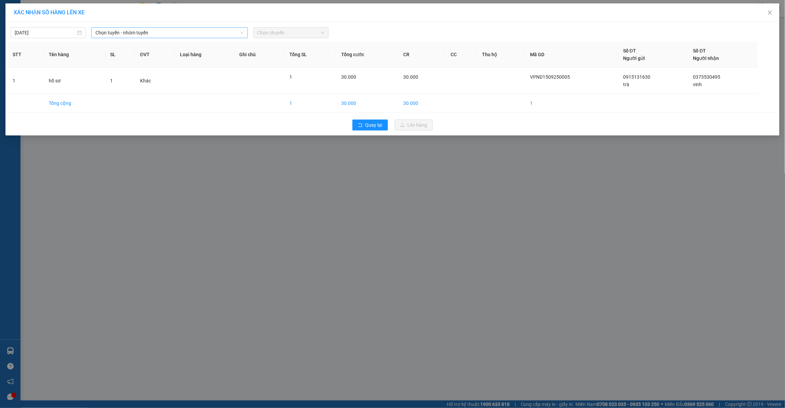
click at [214, 31] on span "Chọn tuyến - nhóm tuyến" at bounding box center [169, 33] width 148 height 10
click at [173, 64] on li "Đắk Nông - Bến Xe Miền Đông Cũ" at bounding box center [169, 68] width 157 height 11
click at [290, 33] on span "Chọn chuyến" at bounding box center [290, 33] width 67 height 10
click at [287, 69] on div "21:30 - 74F-005.74" at bounding box center [283, 67] width 53 height 7
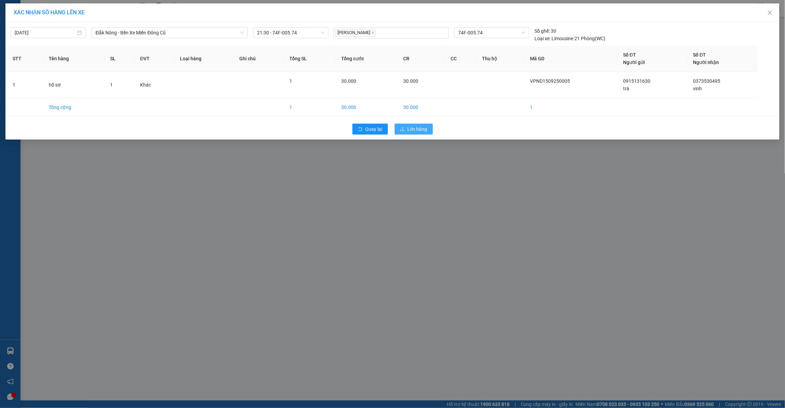
click at [411, 130] on span "Lên hàng" at bounding box center [418, 128] width 20 height 7
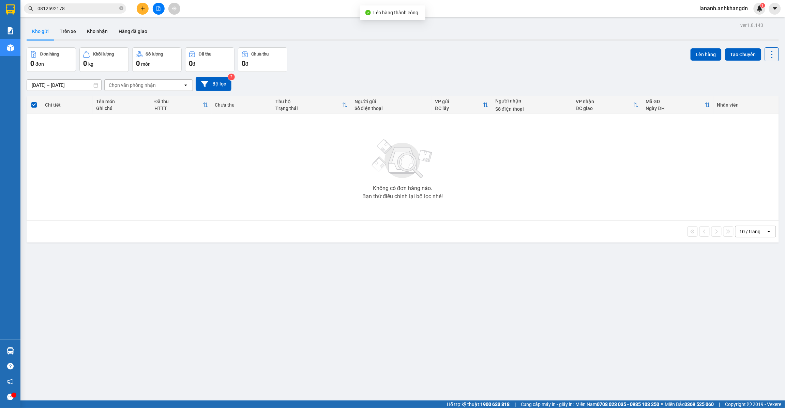
drag, startPoint x: 411, startPoint y: 130, endPoint x: 404, endPoint y: 111, distance: 20.2
drag, startPoint x: 404, startPoint y: 111, endPoint x: 412, endPoint y: 77, distance: 35.1
drag, startPoint x: 412, startPoint y: 77, endPoint x: 231, endPoint y: 408, distance: 377.9
